Goal: Information Seeking & Learning: Learn about a topic

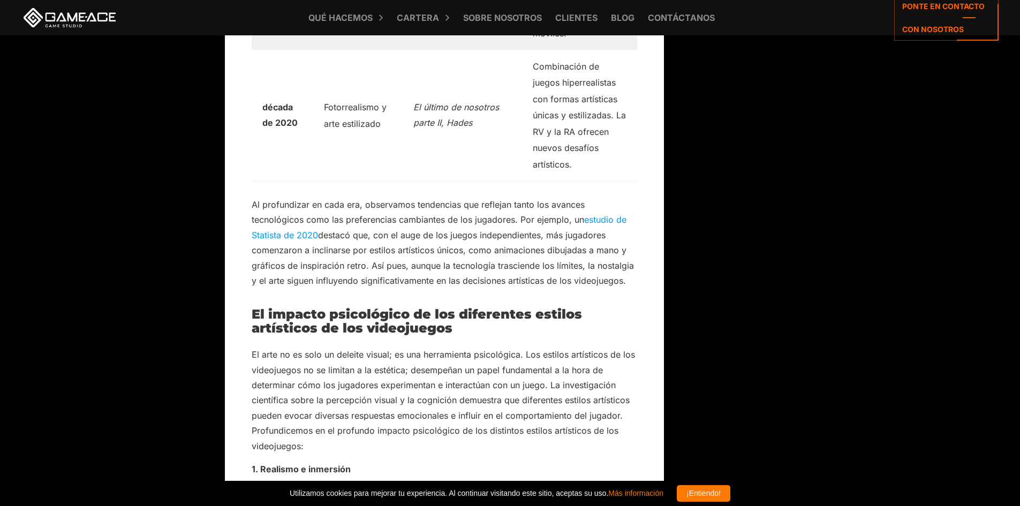
scroll to position [2463, 0]
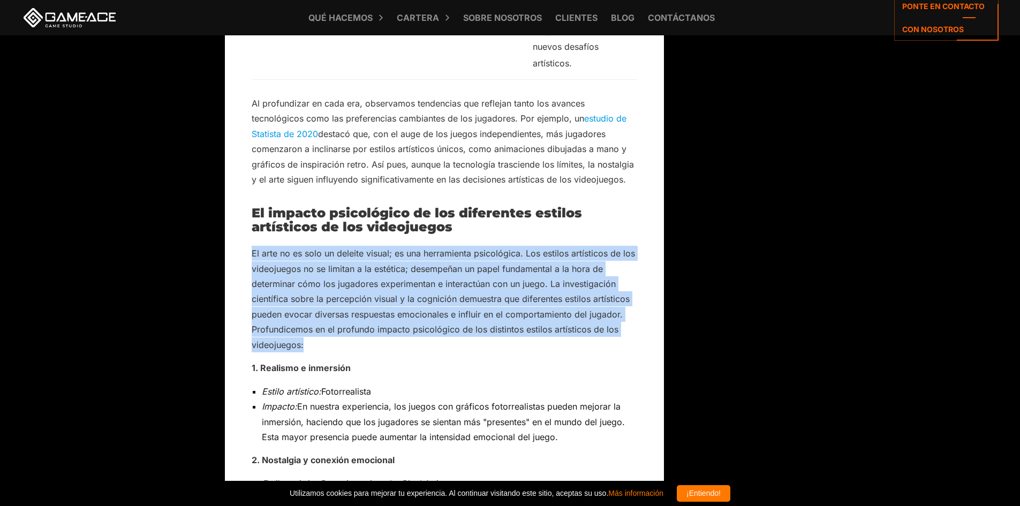
drag, startPoint x: 247, startPoint y: 137, endPoint x: 387, endPoint y: 224, distance: 165.2
copy font "El arte no es solo un deleite visual; es una herramienta psicológica. Los estil…"
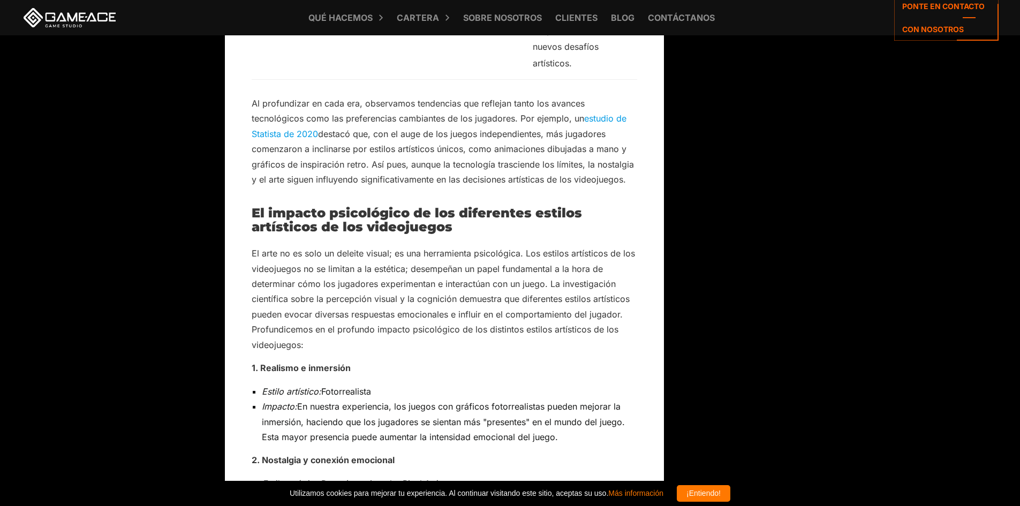
click at [611, 401] on font "En nuestra experiencia, los juegos con gráficos fotorrealistas pueden mejorar l…" at bounding box center [443, 421] width 363 height 41
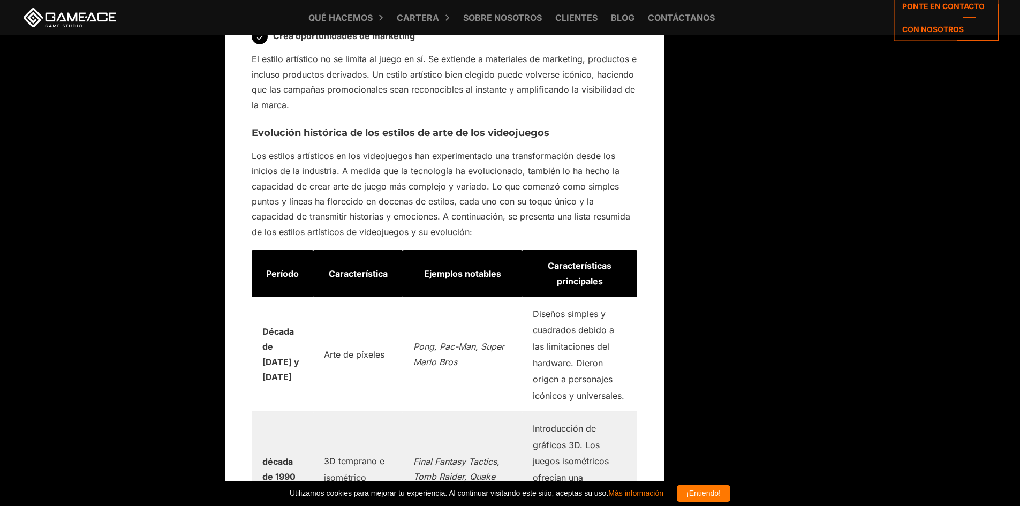
scroll to position [1553, 0]
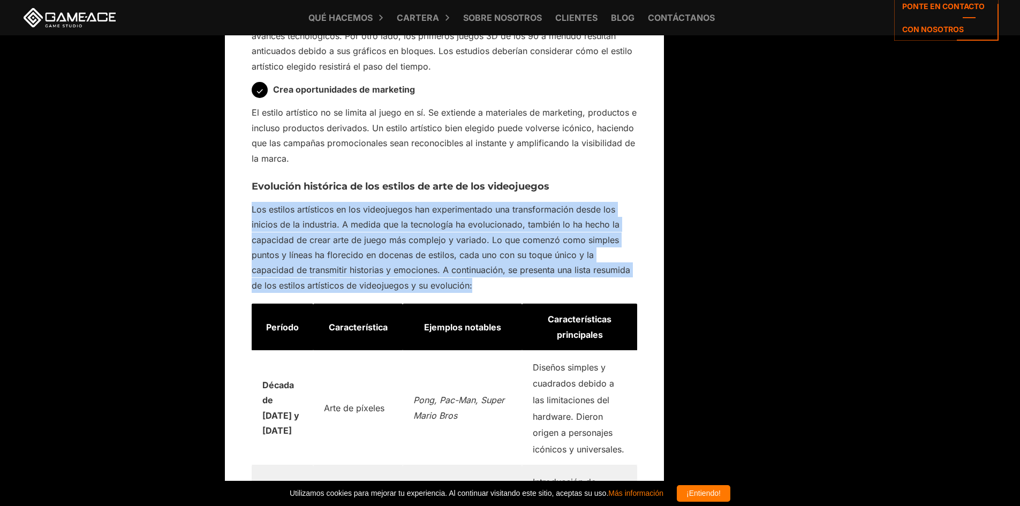
drag, startPoint x: 247, startPoint y: 206, endPoint x: 488, endPoint y: 286, distance: 254.5
copy font "Los estilos artísticos en los videojuegos han experimentado una transformación …"
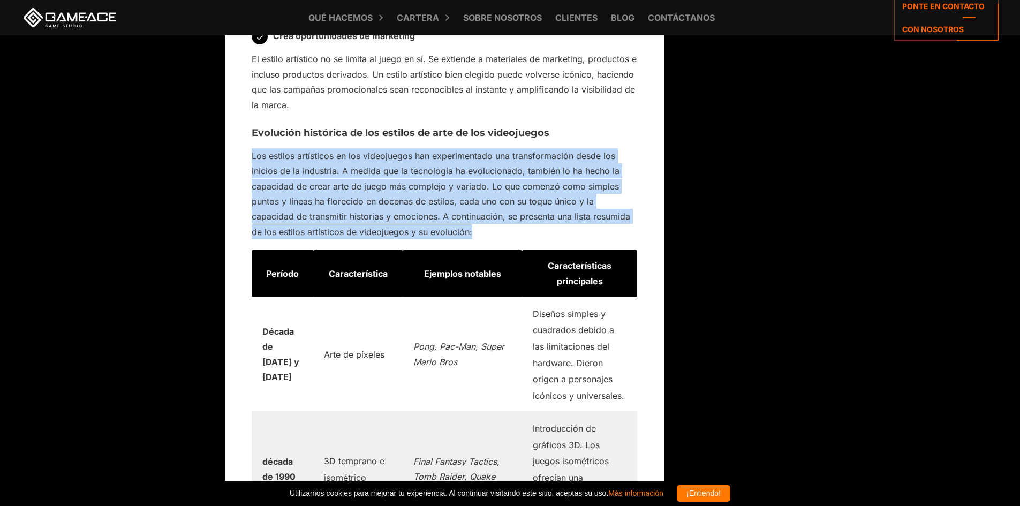
scroll to position [1392, 0]
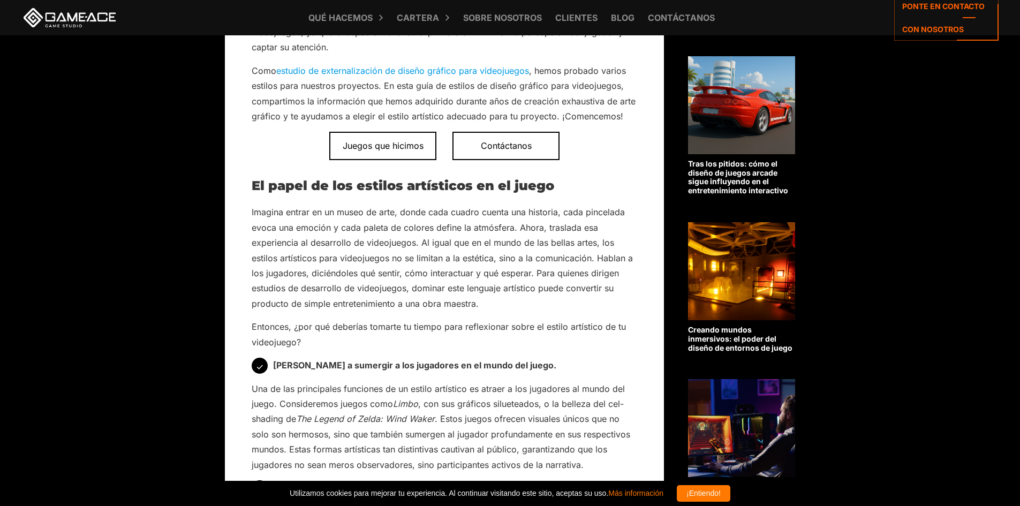
scroll to position [482, 0]
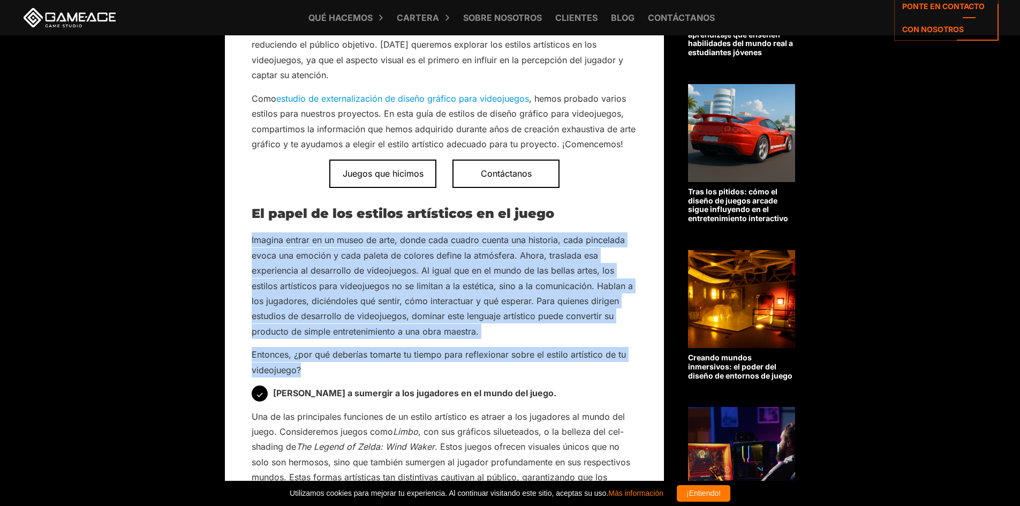
drag, startPoint x: 251, startPoint y: 238, endPoint x: 506, endPoint y: 366, distance: 285.7
copy div "Imagina entrar en un museo de arte, donde cada cuadro cuenta una historia, cada…"
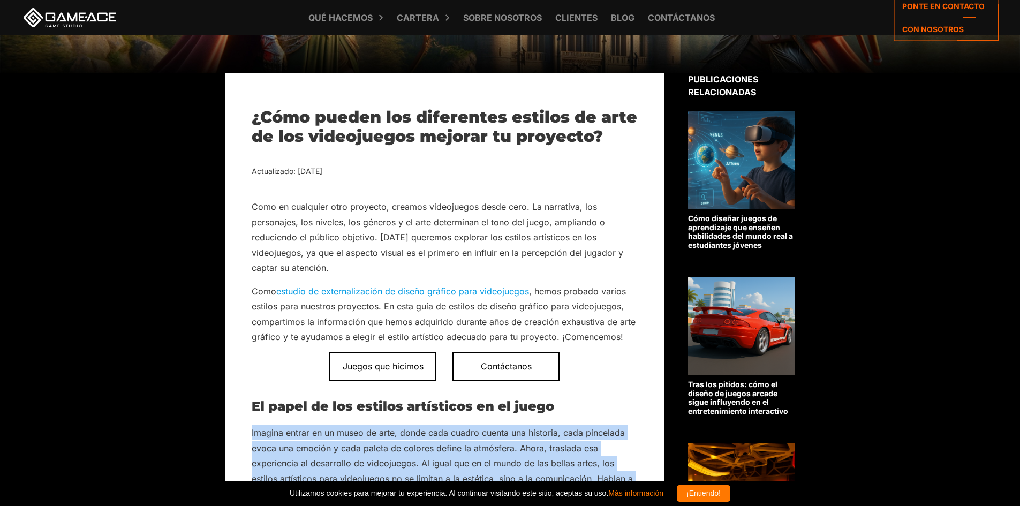
scroll to position [268, 0]
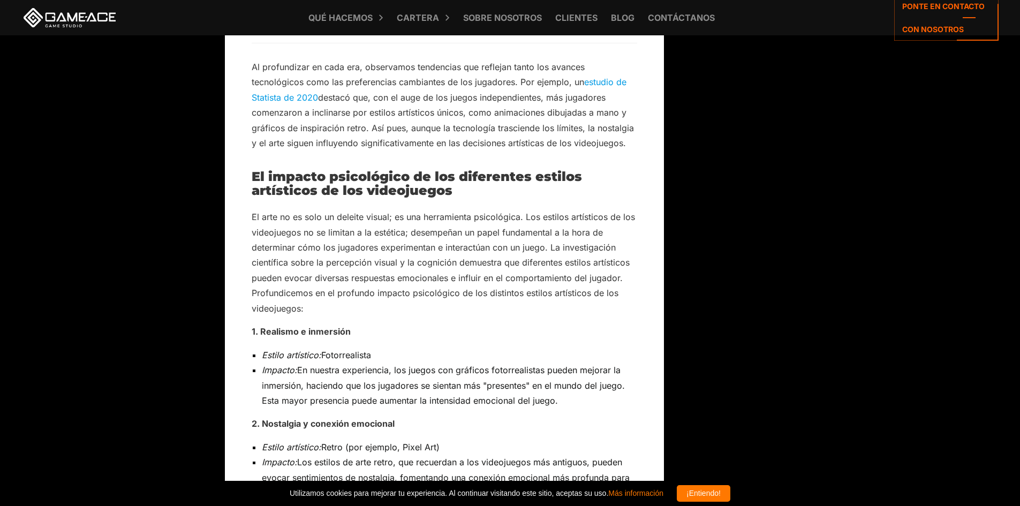
scroll to position [2517, 0]
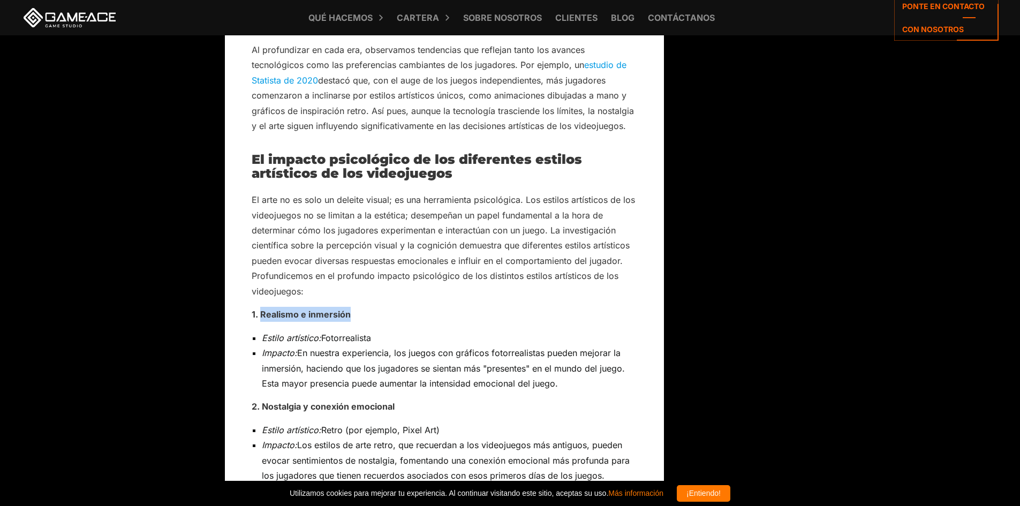
drag, startPoint x: 262, startPoint y: 199, endPoint x: 352, endPoint y: 197, distance: 90.0
click at [352, 307] on p "1. Realismo e inmersión" at bounding box center [445, 314] width 386 height 15
click at [403, 307] on p "1. Realismo e inmersión" at bounding box center [445, 314] width 386 height 15
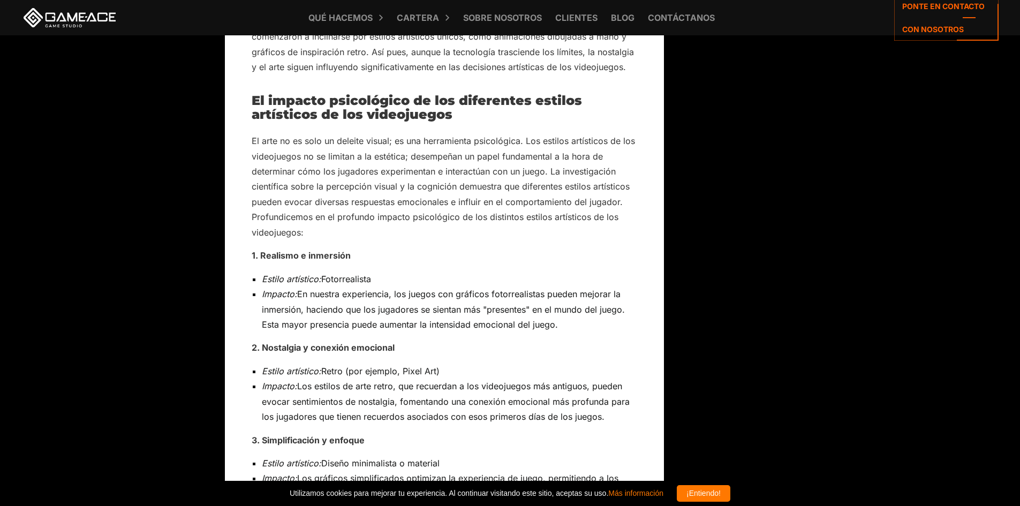
scroll to position [2571, 0]
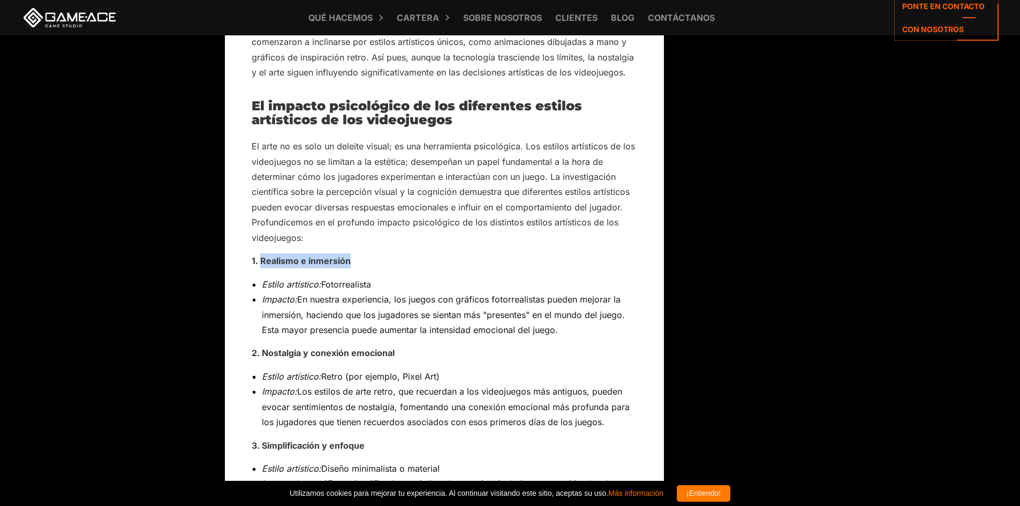
drag, startPoint x: 353, startPoint y: 143, endPoint x: 262, endPoint y: 151, distance: 91.4
click at [262, 253] on p "1. Realismo e inmersión" at bounding box center [445, 260] width 386 height 15
copy font "Realismo e inmersión"
drag, startPoint x: 260, startPoint y: 239, endPoint x: 454, endPoint y: 240, distance: 193.9
click at [454, 345] on p "2. Nostalgia y conexión emocional" at bounding box center [445, 352] width 386 height 15
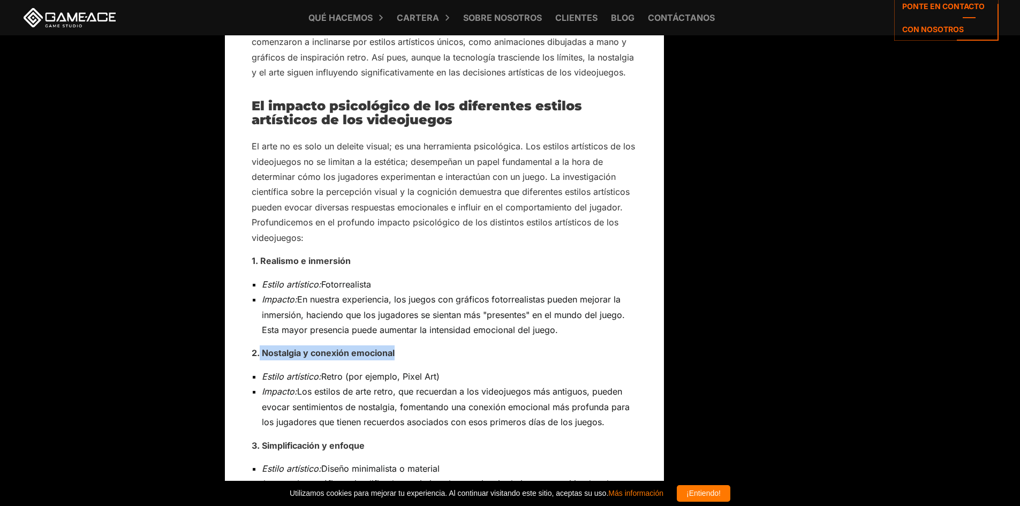
copy font "Nostalgia y conexión emocional"
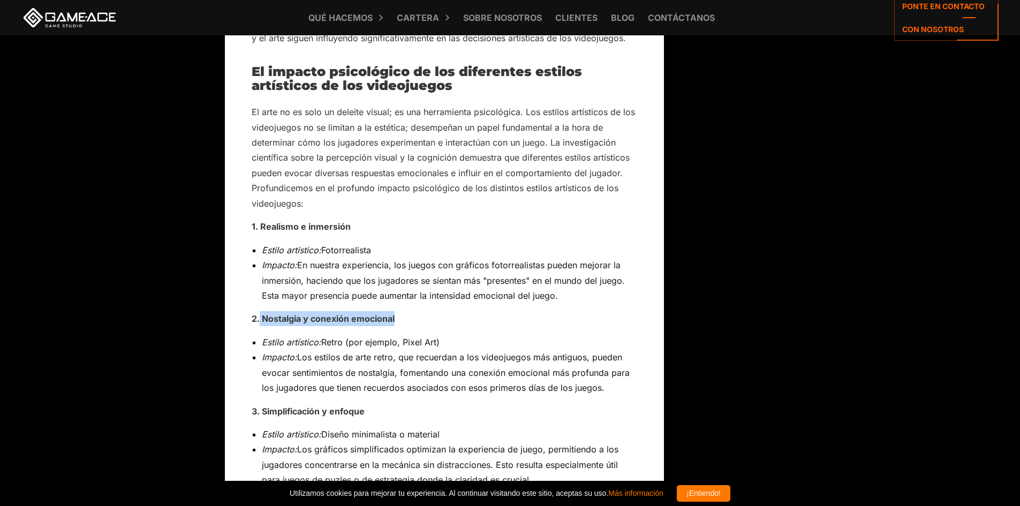
scroll to position [2624, 0]
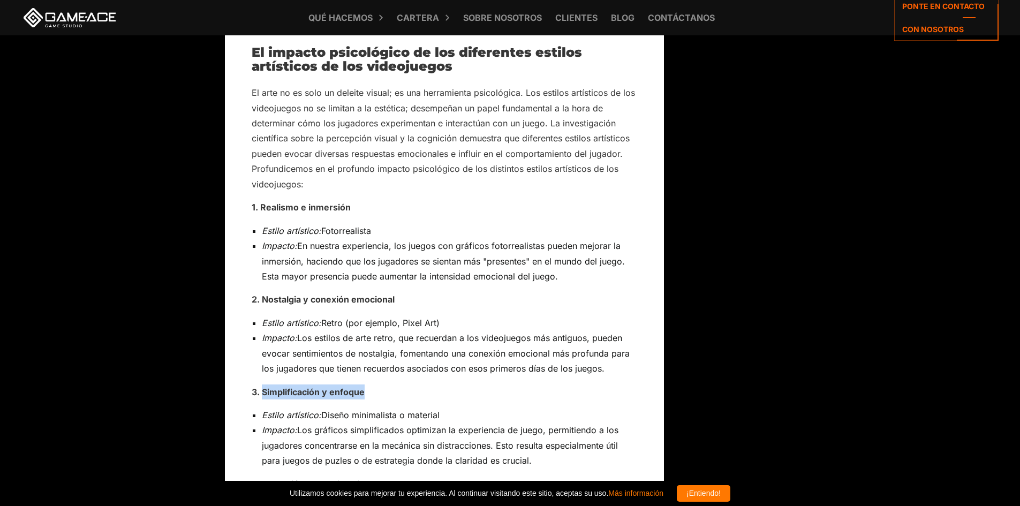
drag, startPoint x: 262, startPoint y: 278, endPoint x: 367, endPoint y: 282, distance: 105.6
click at [367, 385] on p "3. Simplificación y enfoque" at bounding box center [445, 392] width 386 height 15
copy font "Simplificación y enfoque"
drag, startPoint x: 304, startPoint y: 369, endPoint x: 382, endPoint y: 365, distance: 78.8
click at [382, 477] on p "4. Expresión y emocionalidad" at bounding box center [445, 484] width 386 height 15
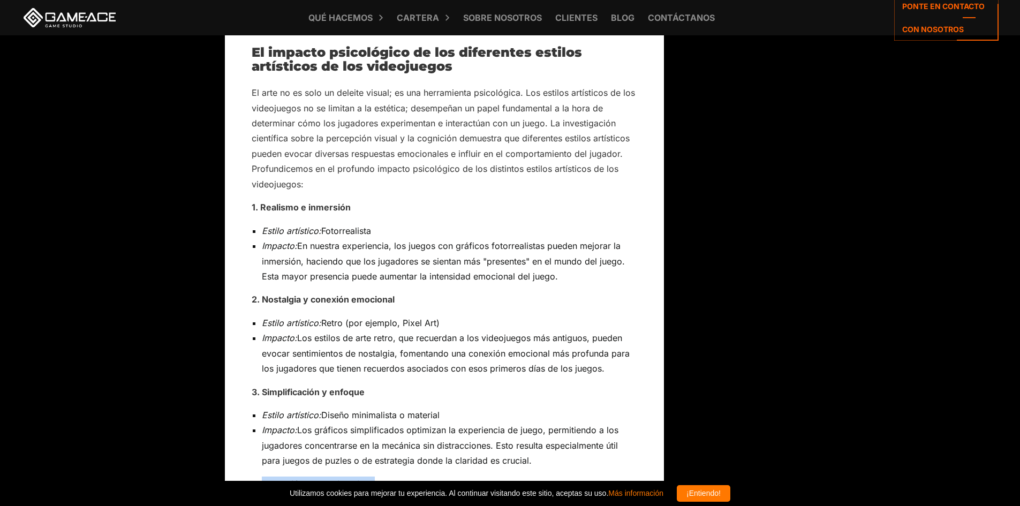
copy font "Expresión y emocionalidad"
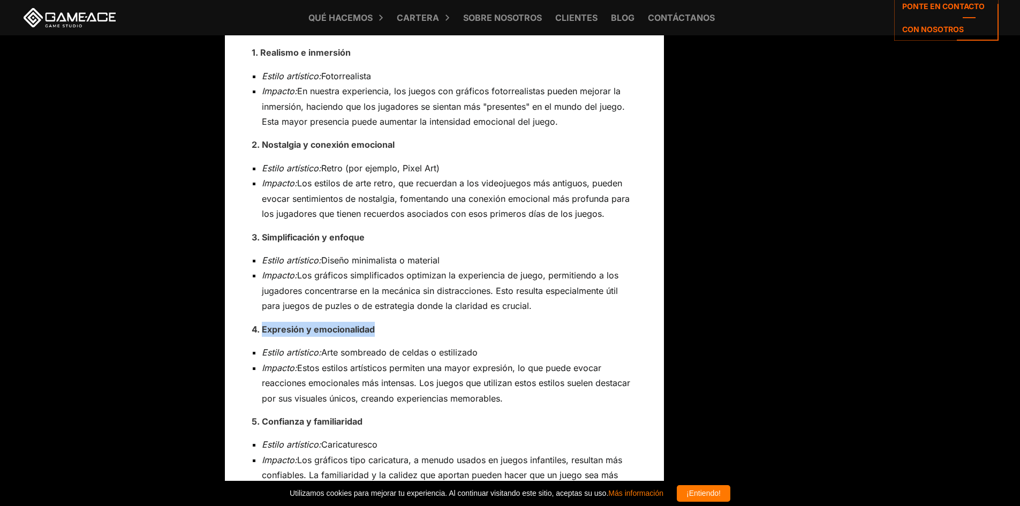
scroll to position [2785, 0]
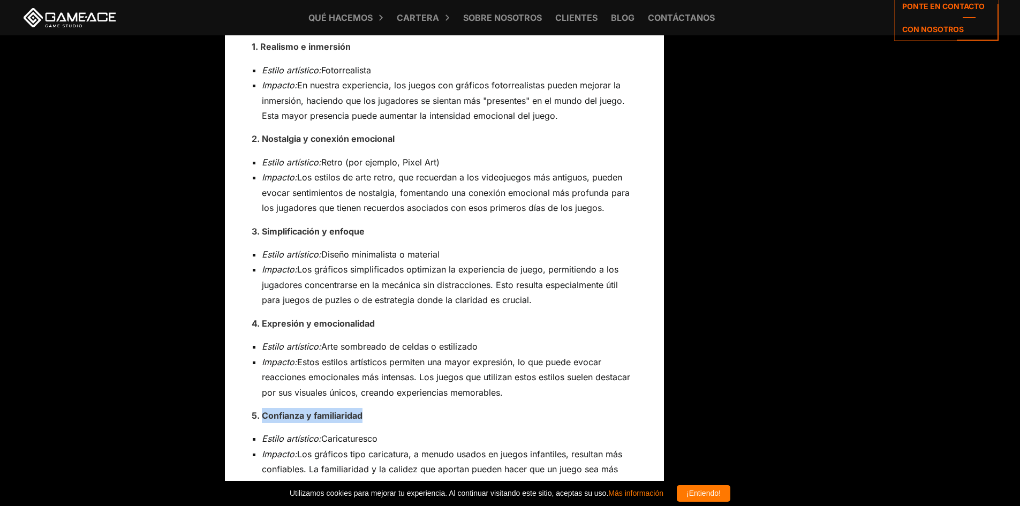
drag, startPoint x: 262, startPoint y: 302, endPoint x: 388, endPoint y: 305, distance: 125.9
click at [388, 408] on p "5. Confianza y familiaridad" at bounding box center [445, 415] width 386 height 15
copy font "Confianza y familiaridad"
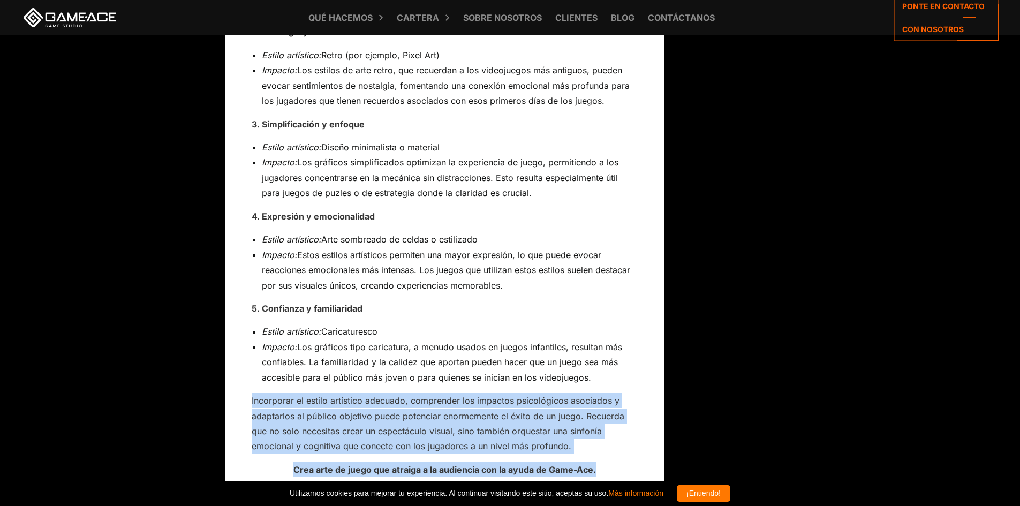
drag, startPoint x: 245, startPoint y: 283, endPoint x: 586, endPoint y: 322, distance: 343.9
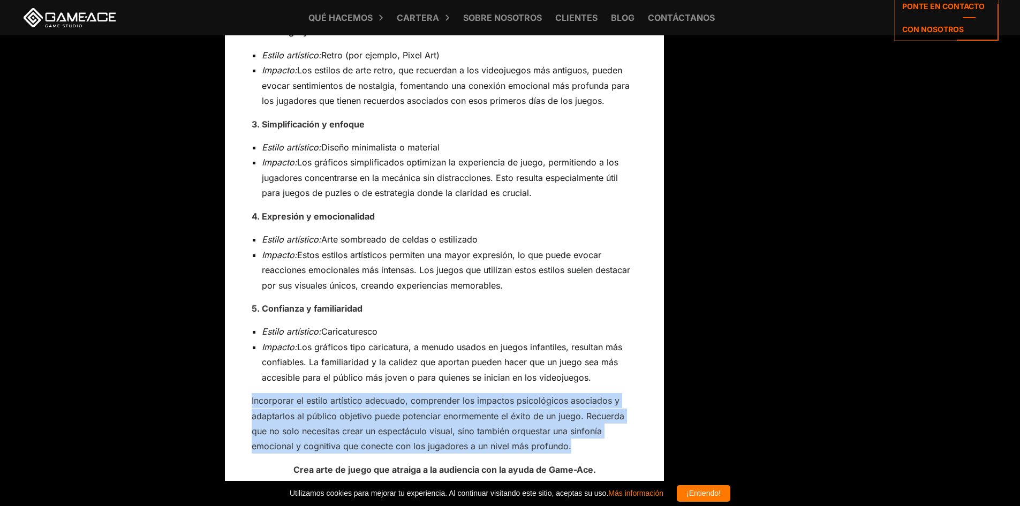
click at [586, 393] on p "Incorporar el estilo artístico adecuado, comprender los impactos psicológicos a…" at bounding box center [445, 423] width 386 height 61
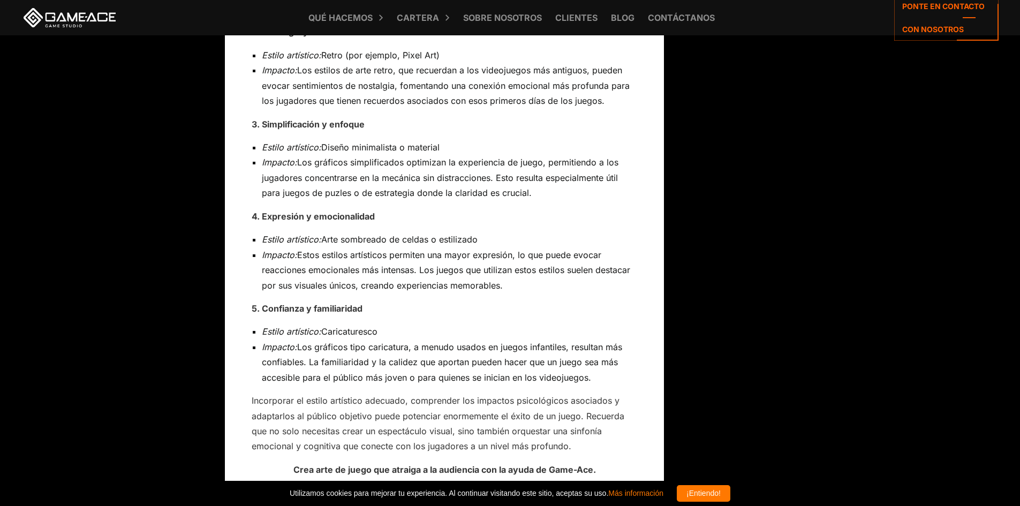
scroll to position [2889, 0]
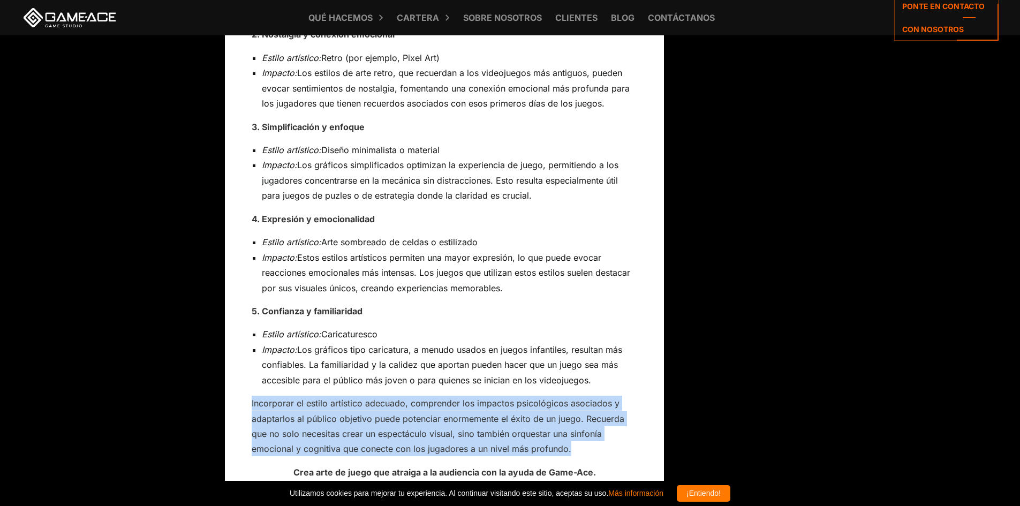
drag, startPoint x: 579, startPoint y: 341, endPoint x: 204, endPoint y: 281, distance: 380.8
copy font "Incorporar el estilo artístico adecuado, comprender los impactos psicológicos a…"
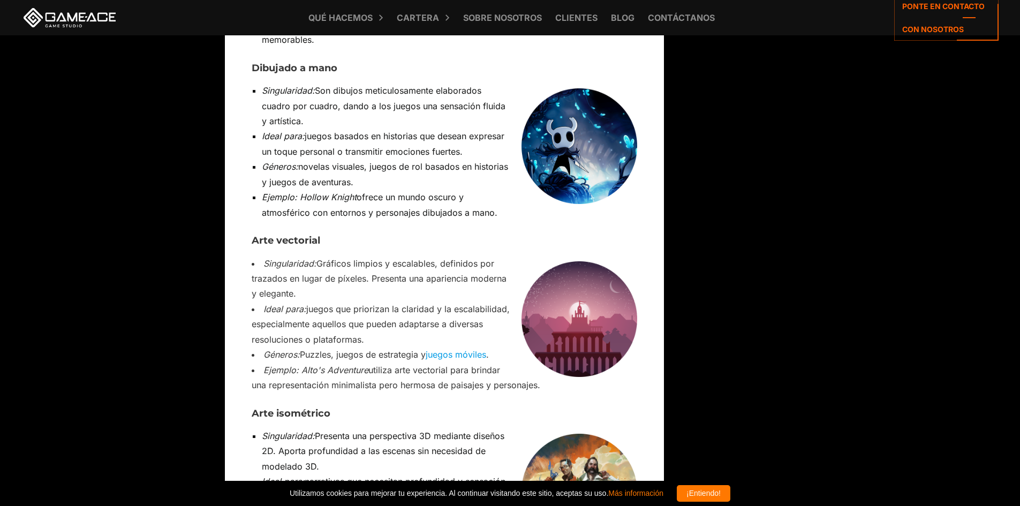
scroll to position [4175, 0]
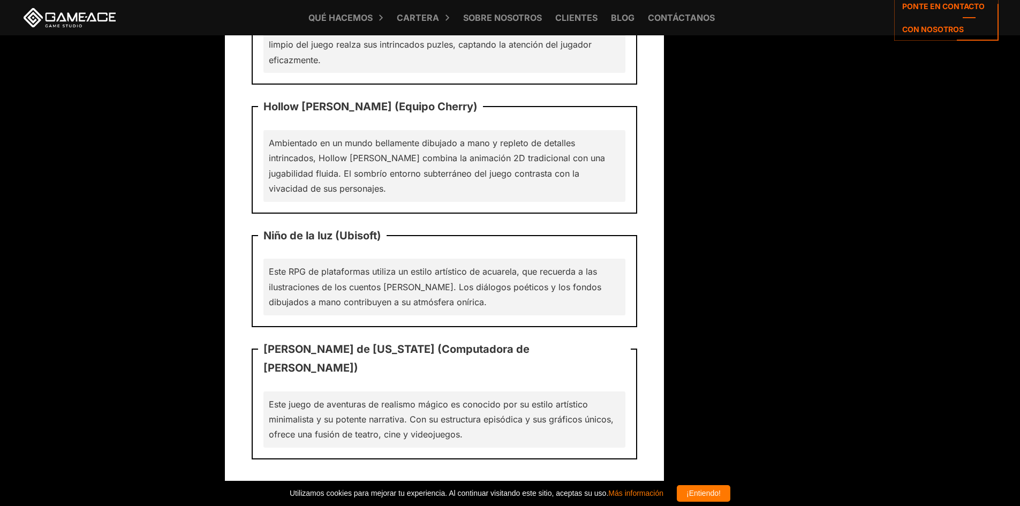
scroll to position [9637, 0]
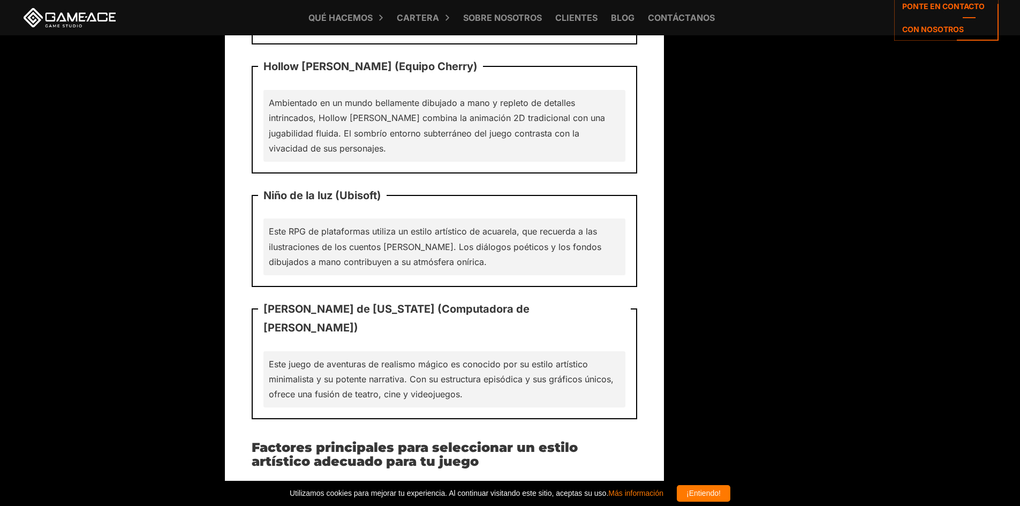
drag, startPoint x: 408, startPoint y: 292, endPoint x: 247, endPoint y: 296, distance: 160.2
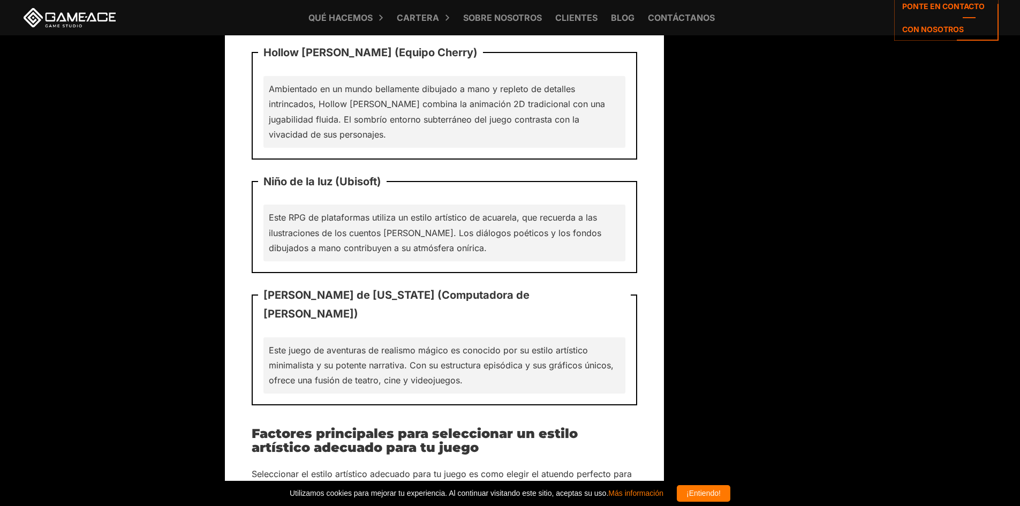
scroll to position [9618, 0]
